Goal: Transaction & Acquisition: Purchase product/service

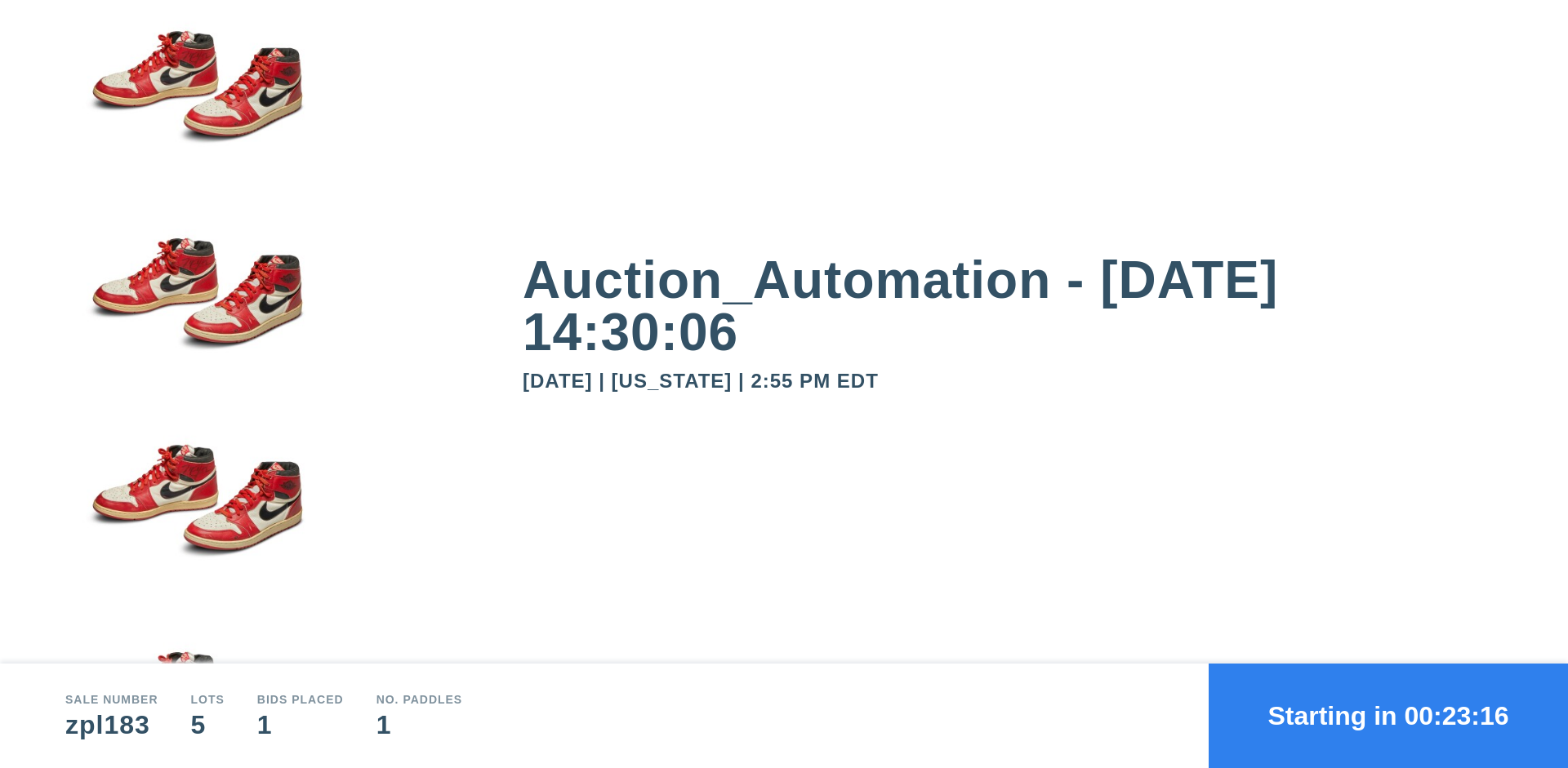
click at [1389, 716] on button "Starting in 00:23:16" at bounding box center [1388, 715] width 360 height 105
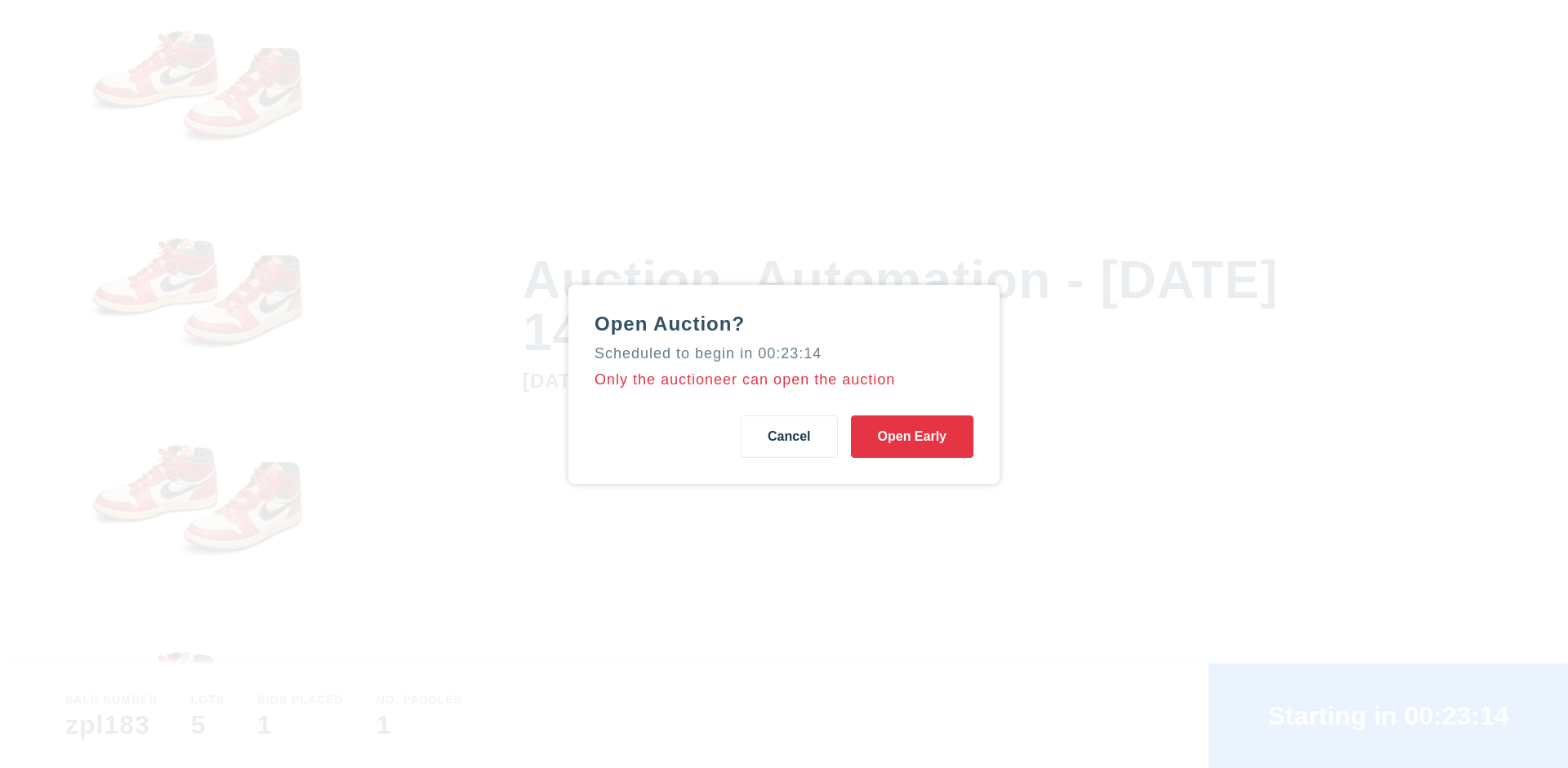
click at [913, 436] on button "Open Early" at bounding box center [912, 436] width 123 height 43
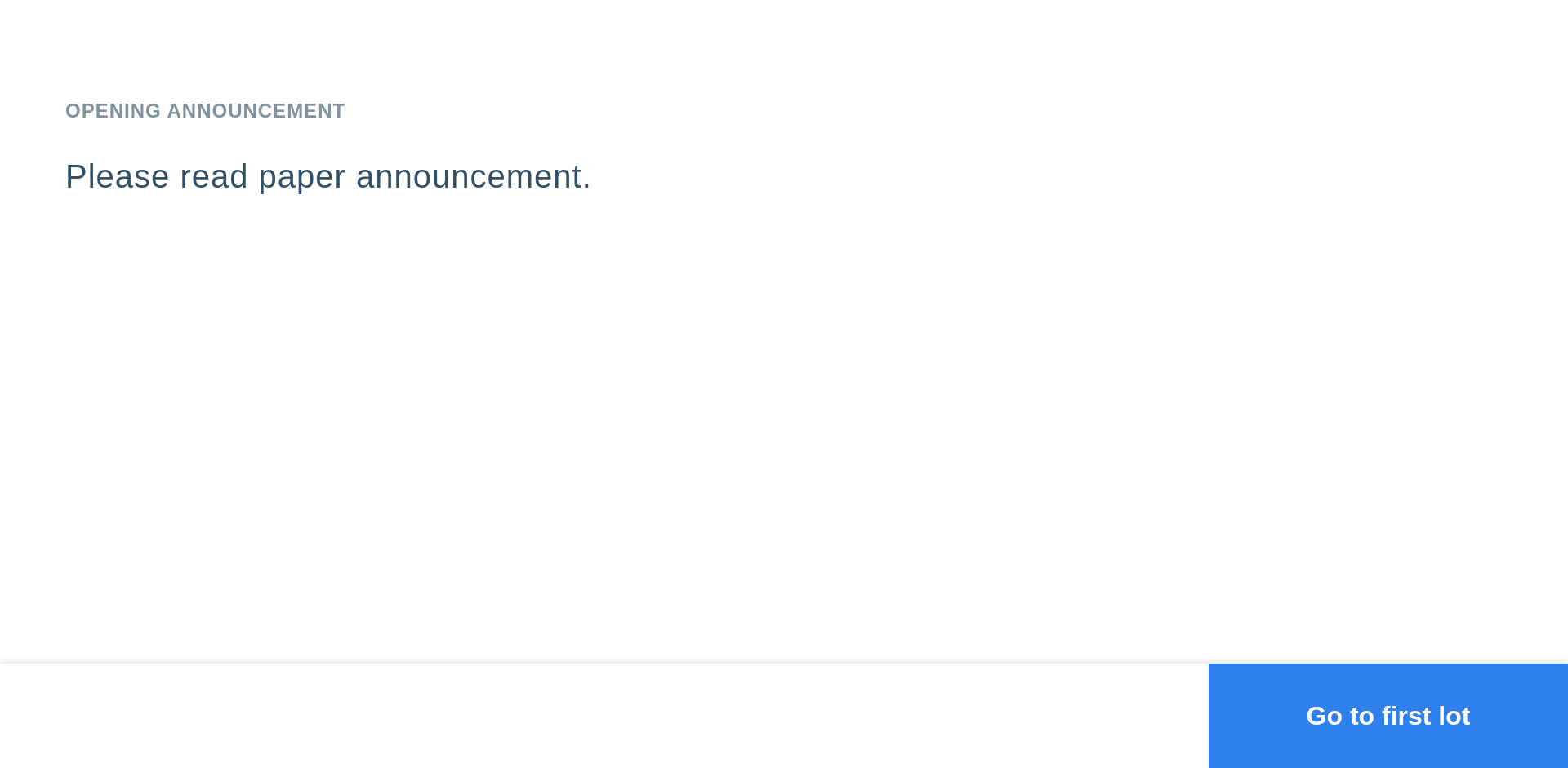
click at [1389, 716] on button "Go to first lot" at bounding box center [1388, 715] width 360 height 105
